Goal: Information Seeking & Learning: Learn about a topic

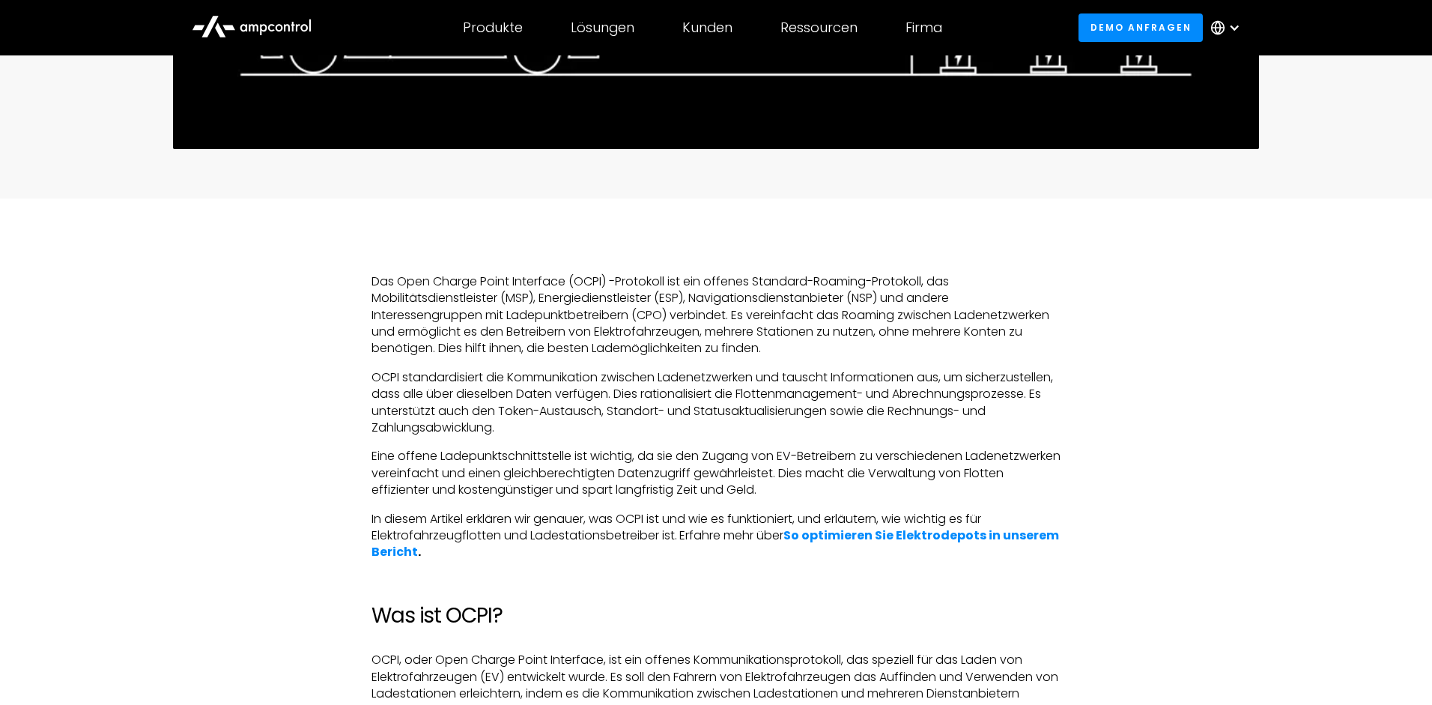
scroll to position [879, 0]
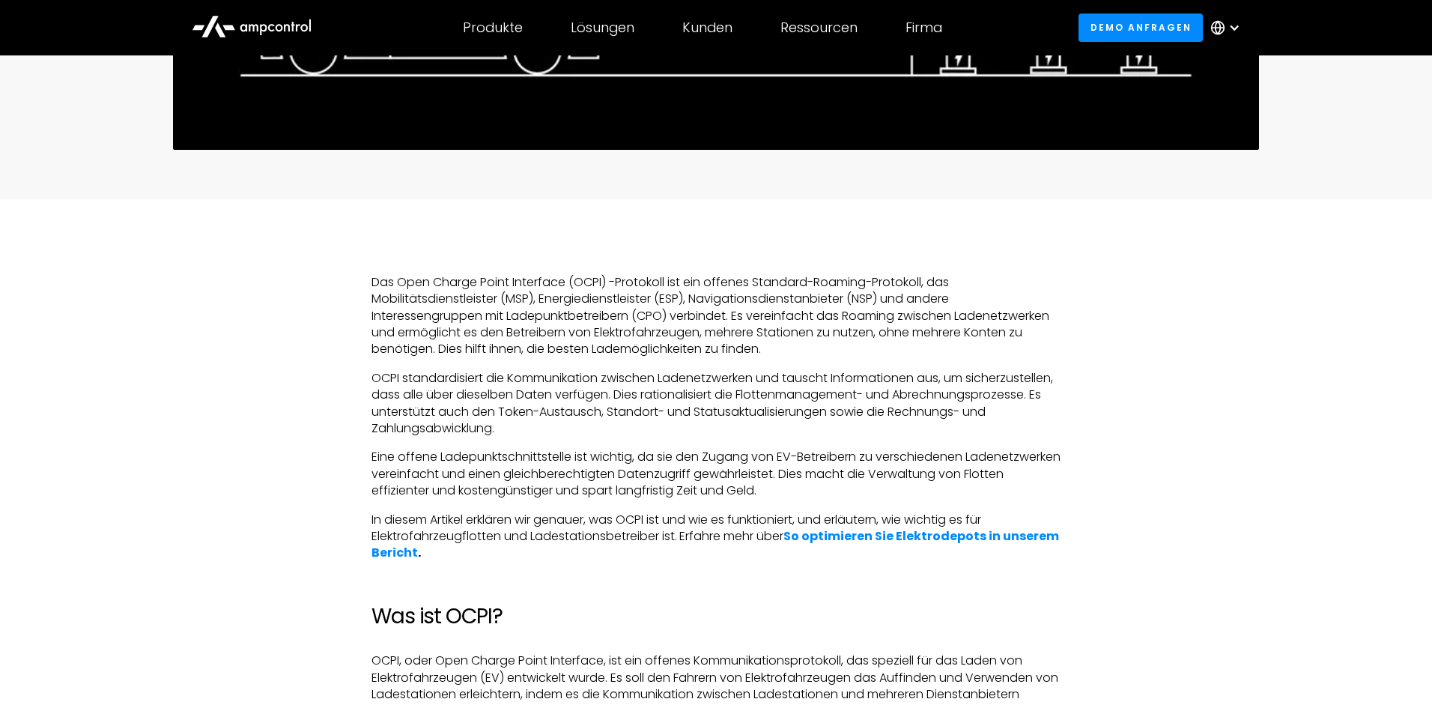
click at [485, 297] on p "Das Open Charge Point Interface (OCPI) -Protokoll ist ein offenes Standard-Roam…" at bounding box center [716, 316] width 689 height 84
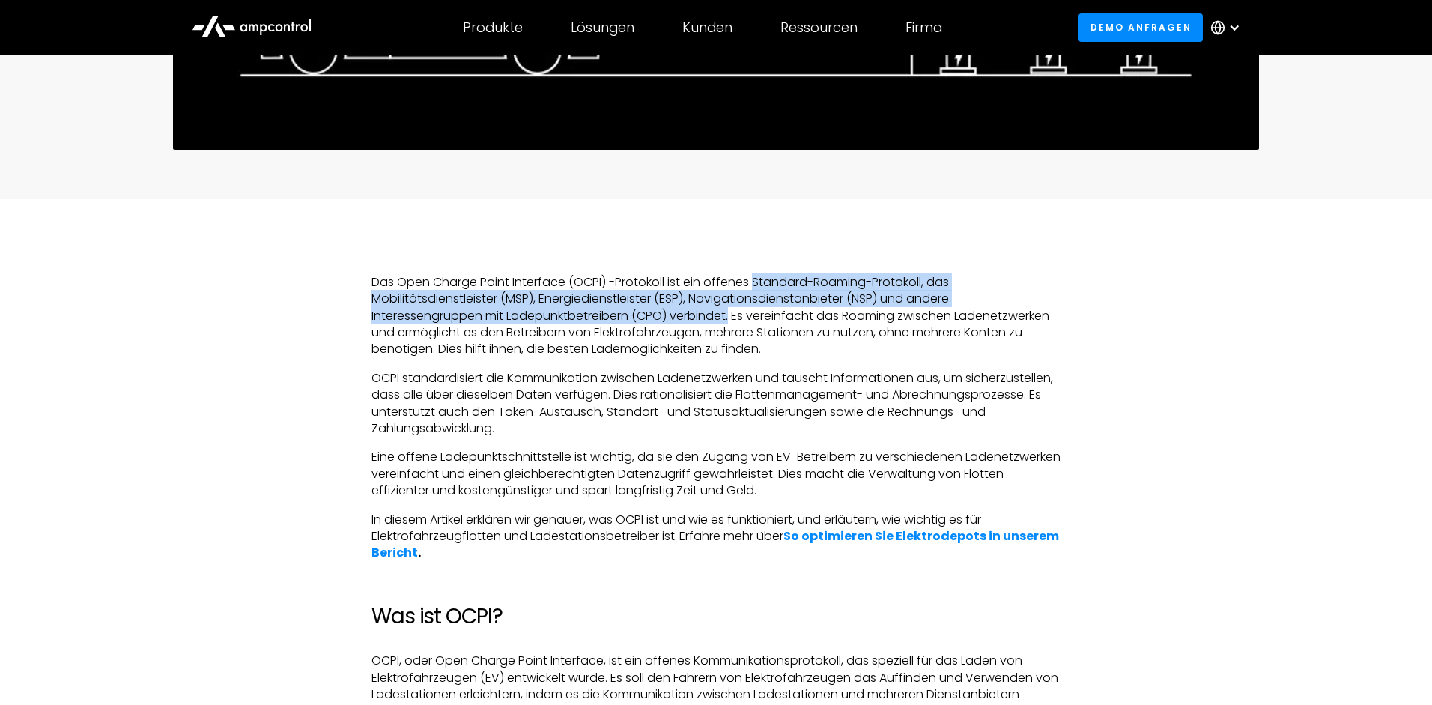
drag, startPoint x: 756, startPoint y: 277, endPoint x: 734, endPoint y: 312, distance: 41.4
click at [734, 312] on p "Das Open Charge Point Interface (OCPI) -Protokoll ist ein offenes Standard-Roam…" at bounding box center [716, 316] width 689 height 84
copy p "Standard-Roaming-Protokoll, das Mobilitätsdienstleister (MSP), Energiedienstlei…"
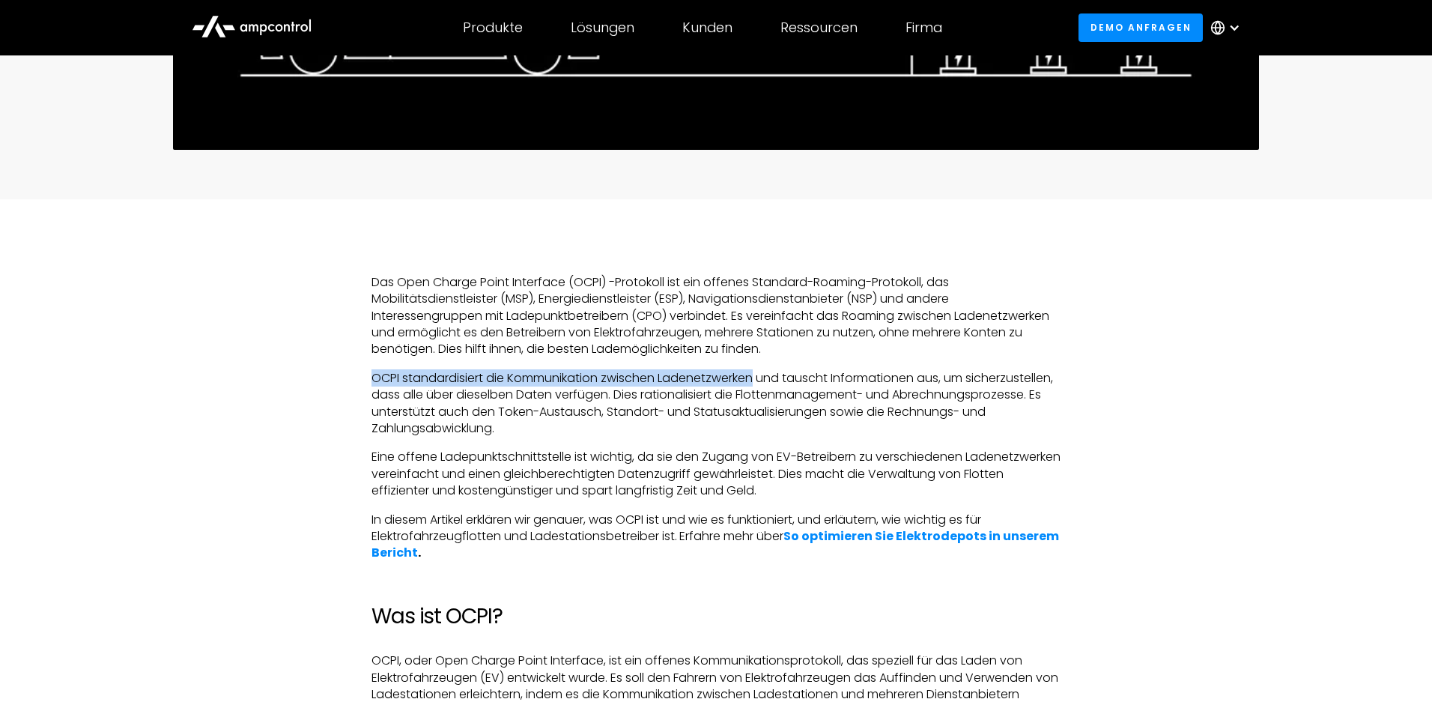
drag, startPoint x: 370, startPoint y: 379, endPoint x: 760, endPoint y: 375, distance: 390.2
copy p "OCPI standardisiert die Kommunikation zwischen Ladenetzwerken"
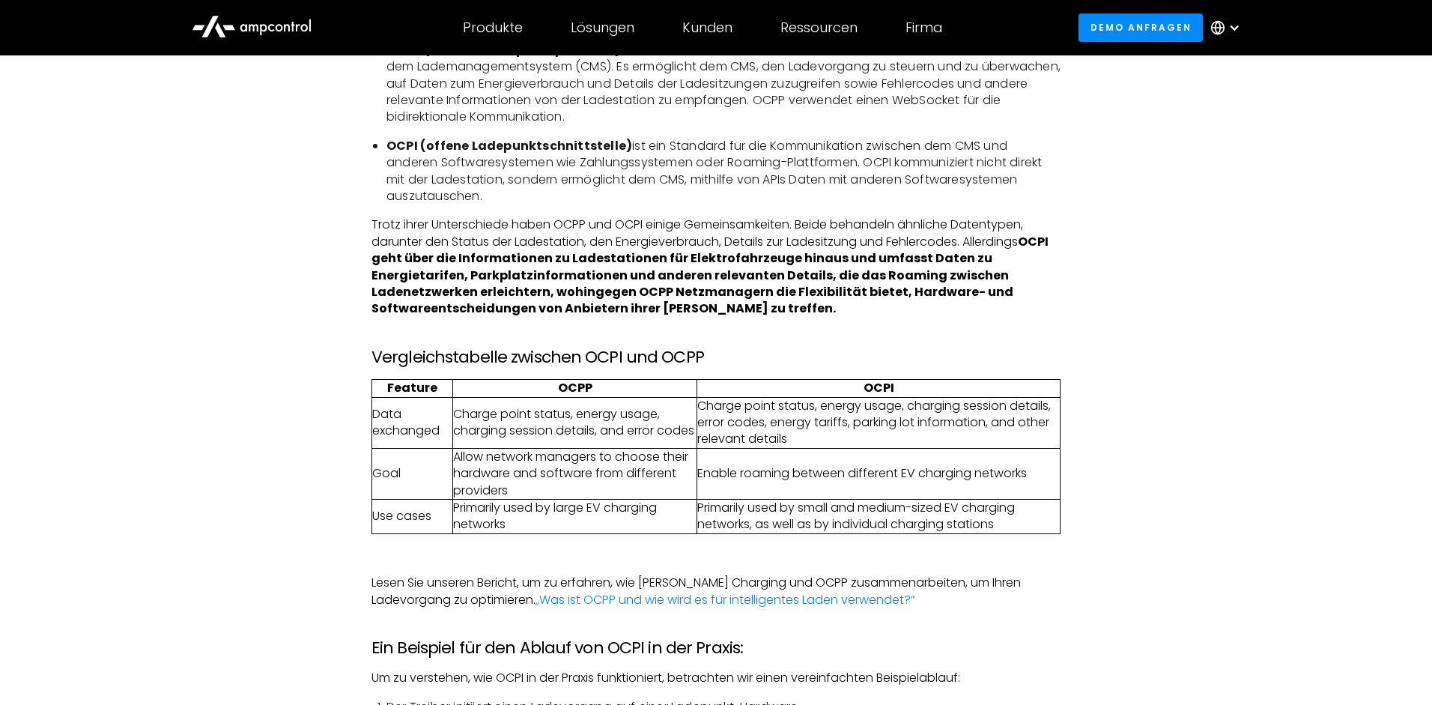
scroll to position [2897, 0]
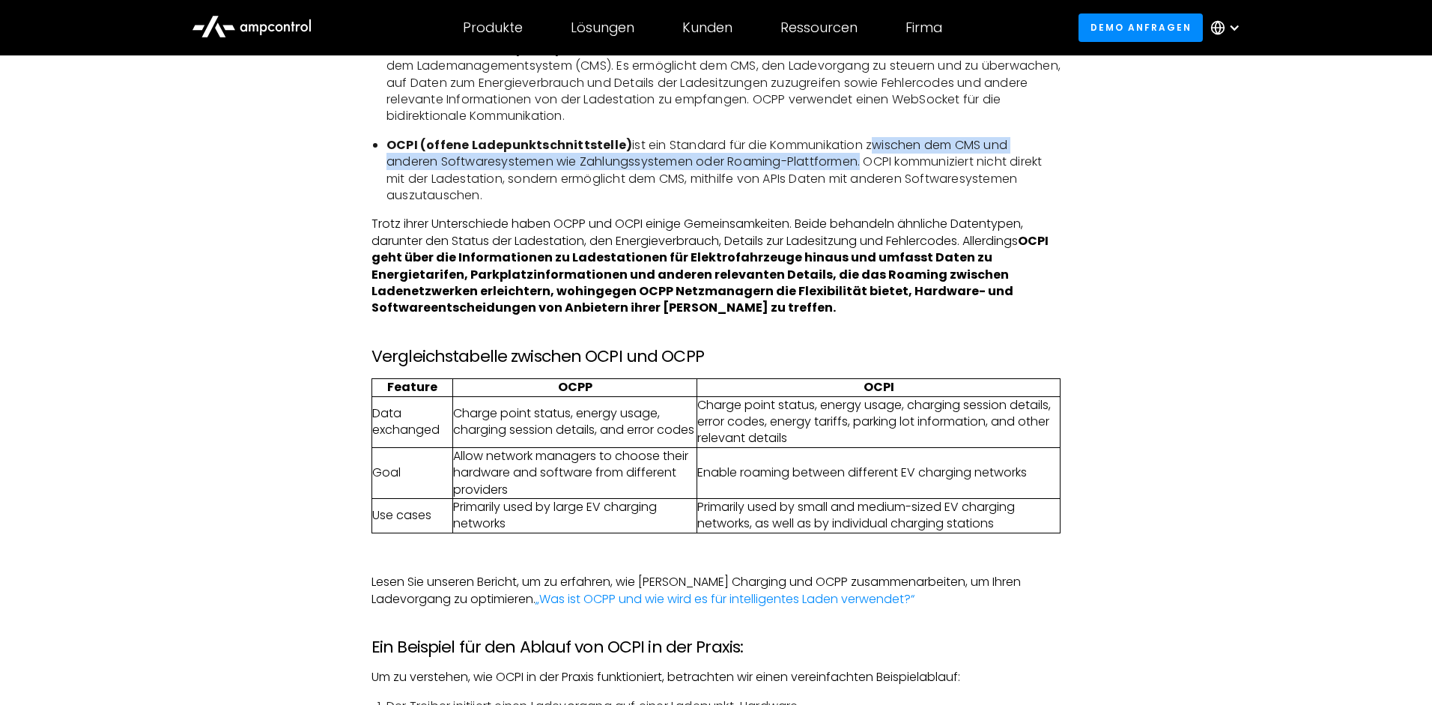
drag, startPoint x: 862, startPoint y: 163, endPoint x: 862, endPoint y: 172, distance: 9.0
click at [862, 172] on li "OCPI (offene Ladepunktschnittstelle) ist ein Standard für die Kommunikation zwi…" at bounding box center [723, 170] width 674 height 67
copy li "zwischen dem CMS und anderen Softwaresystemen wie Zahlungssystemen oder Roaming…"
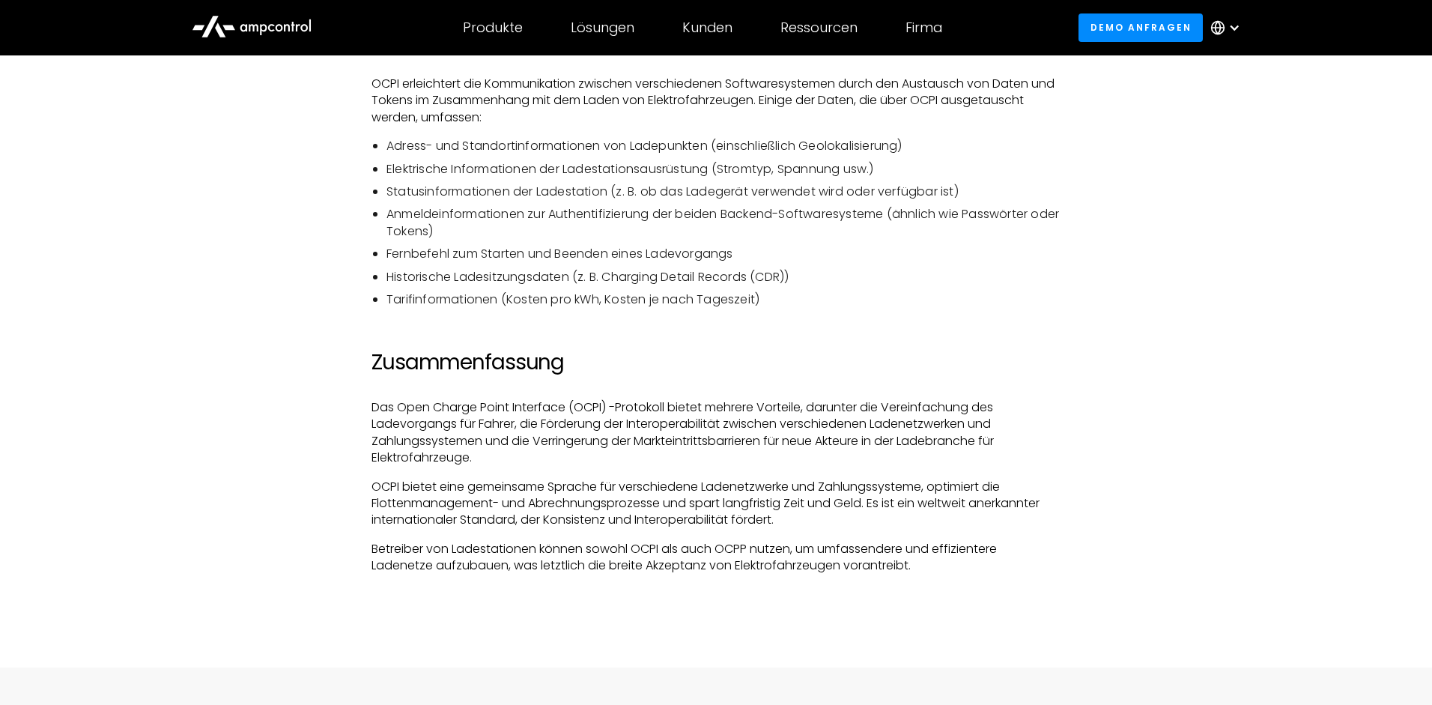
scroll to position [3743, 0]
